Goal: Transaction & Acquisition: Purchase product/service

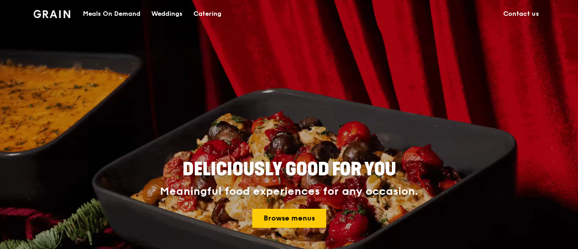
click at [125, 14] on div "Meals On Demand" at bounding box center [111, 13] width 57 height 27
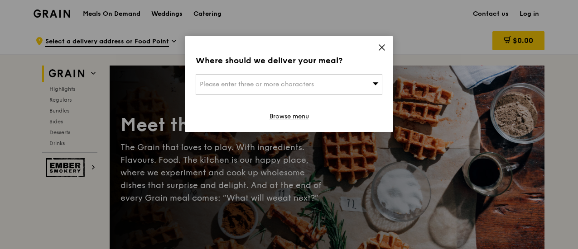
click at [380, 51] on icon at bounding box center [382, 47] width 8 height 8
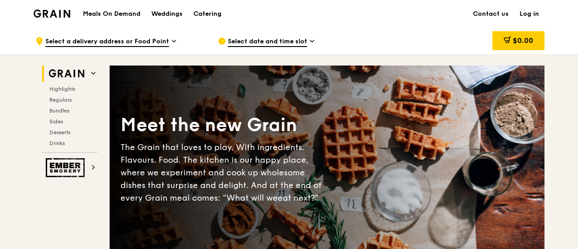
click at [239, 116] on div "Meet the new Grain" at bounding box center [223, 125] width 206 height 24
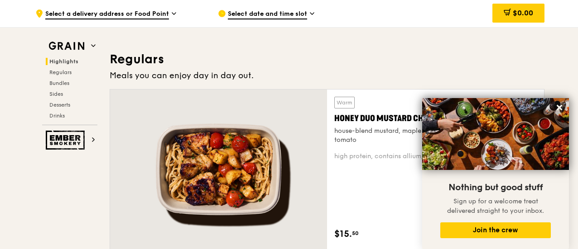
scroll to position [572, 0]
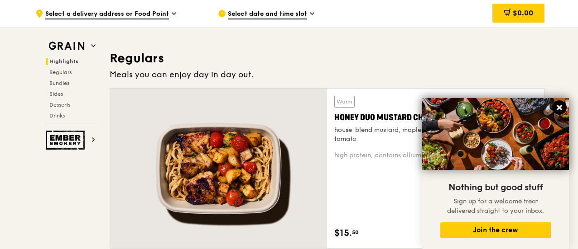
click at [559, 111] on icon at bounding box center [559, 108] width 8 height 8
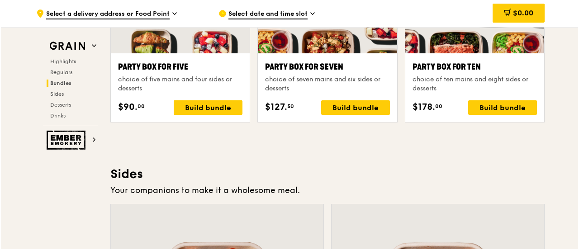
scroll to position [1878, 0]
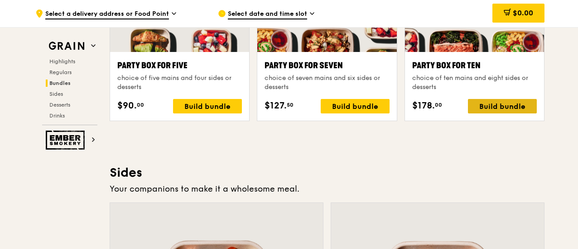
click at [485, 109] on div "Build bundle" at bounding box center [502, 106] width 69 height 14
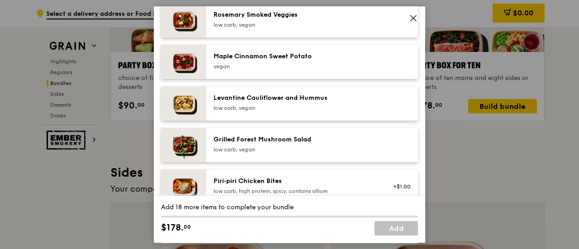
scroll to position [511, 0]
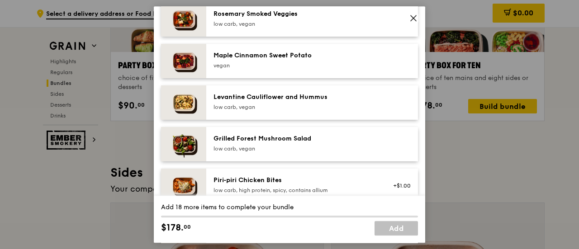
click at [411, 16] on icon at bounding box center [414, 18] width 8 height 8
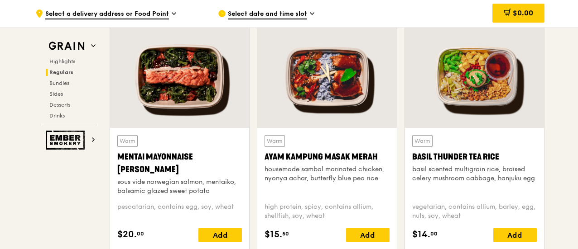
scroll to position [803, 0]
click at [230, 123] on div at bounding box center [179, 76] width 139 height 103
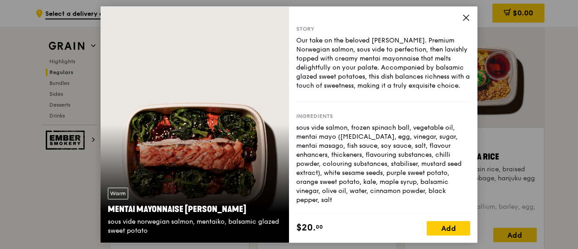
click at [463, 18] on icon at bounding box center [466, 18] width 8 height 8
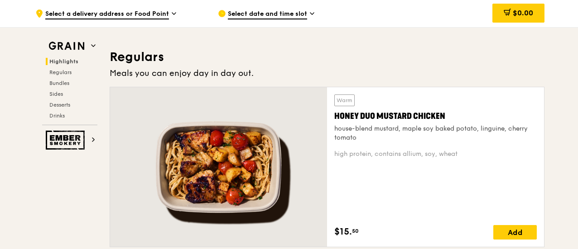
scroll to position [573, 0]
